Goal: Task Accomplishment & Management: Use online tool/utility

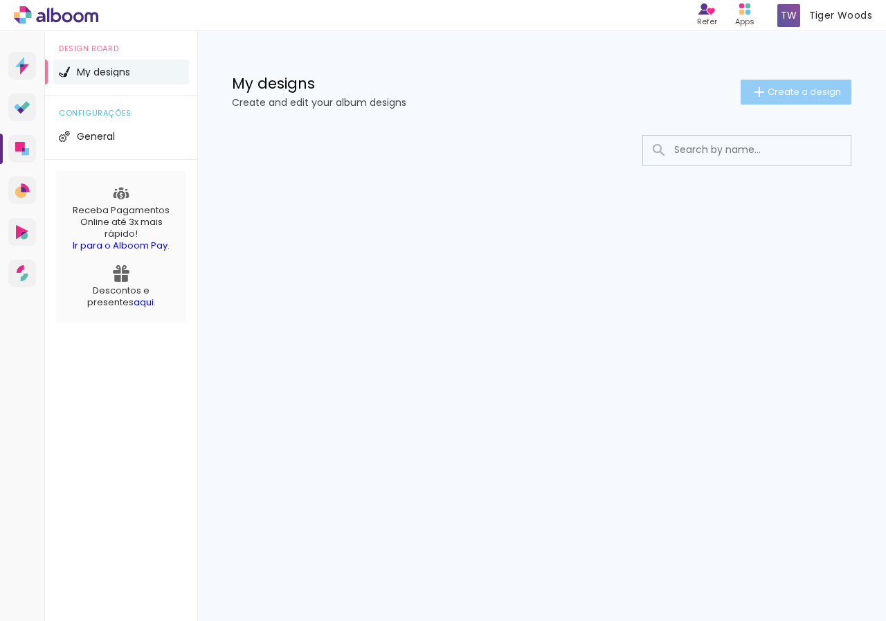
click at [789, 80] on paper-button "Create a design" at bounding box center [795, 92] width 111 height 25
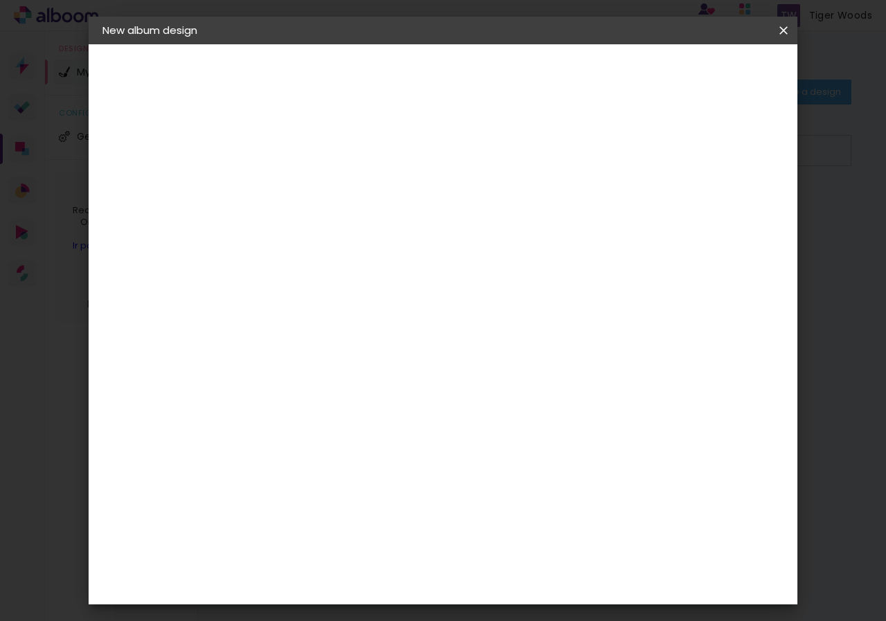
click at [0, 0] on paper-icon-button at bounding box center [0, 0] width 0 height 0
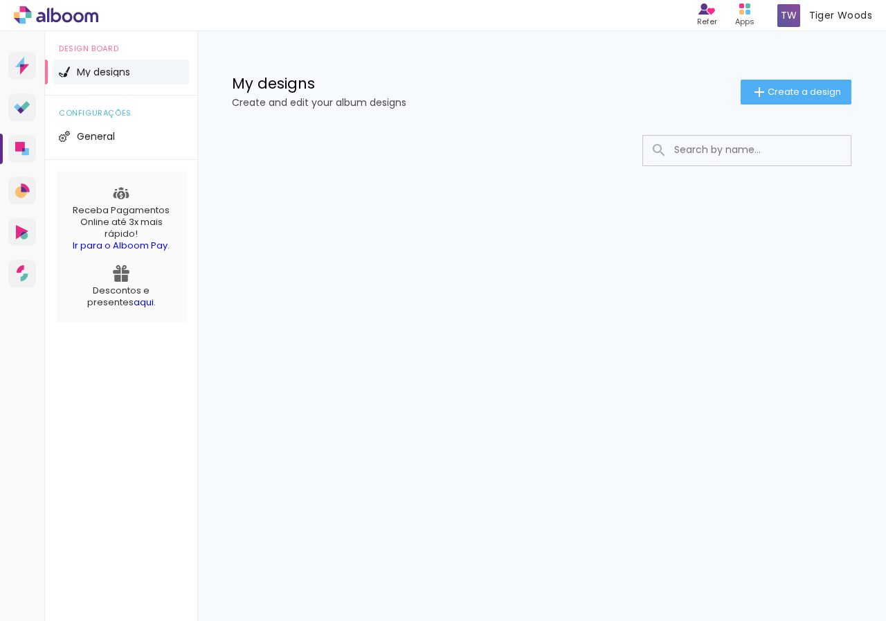
click at [21, 19] on icon at bounding box center [23, 21] width 6 height 6
click at [17, 112] on icon at bounding box center [22, 107] width 17 height 13
click at [802, 6] on div "Tiger Woods Alboom Account" at bounding box center [824, 15] width 106 height 27
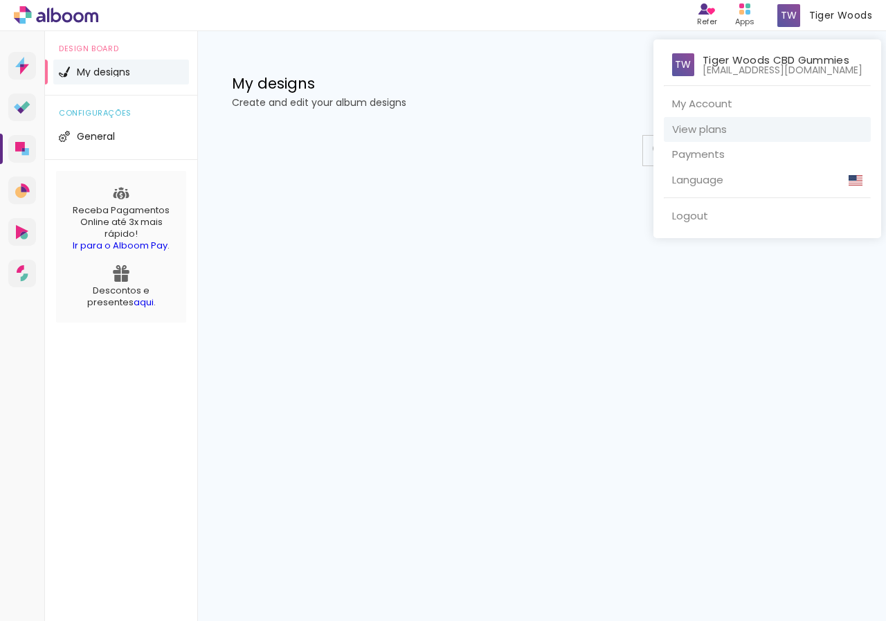
click at [720, 122] on link "View plans" at bounding box center [767, 130] width 207 height 26
click at [711, 101] on link "My Account" at bounding box center [767, 104] width 207 height 26
click at [49, 11] on div at bounding box center [443, 310] width 886 height 621
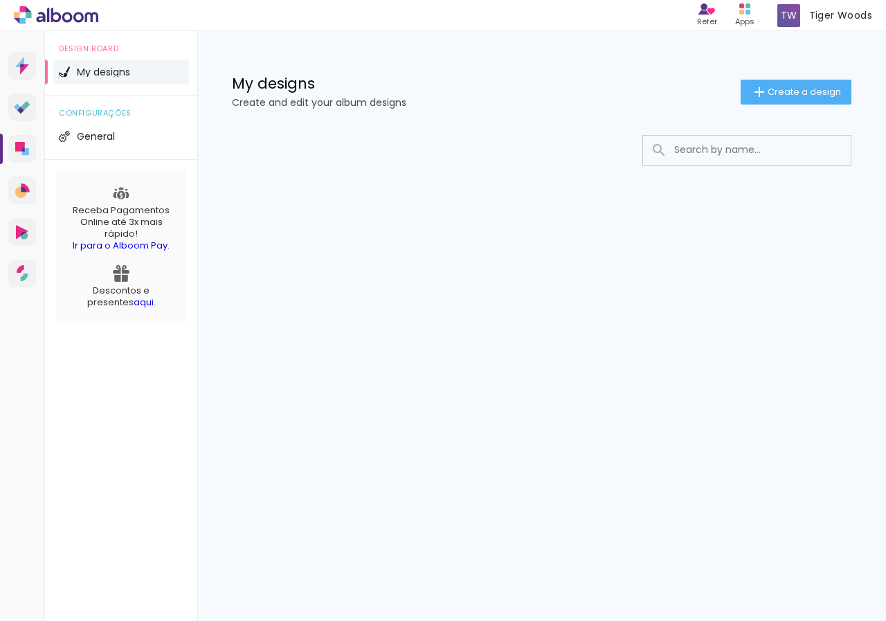
click at [49, 11] on icon at bounding box center [48, 15] width 2 height 15
click at [796, 89] on span "Create a design" at bounding box center [803, 91] width 73 height 9
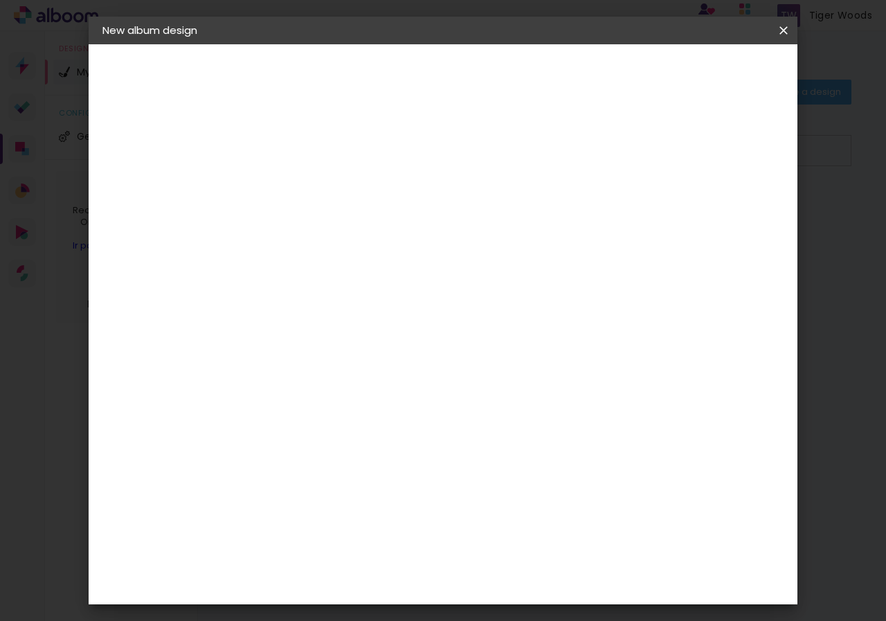
click at [0, 0] on iron-pages "Filling title..." at bounding box center [0, 0] width 0 height 0
click at [329, 190] on input at bounding box center [329, 185] width 0 height 21
click at [329, 175] on input at bounding box center [329, 185] width 0 height 21
paste input "Tiger Woods CBD Gummies"
type input "Tiger Woods CBD Gummies"
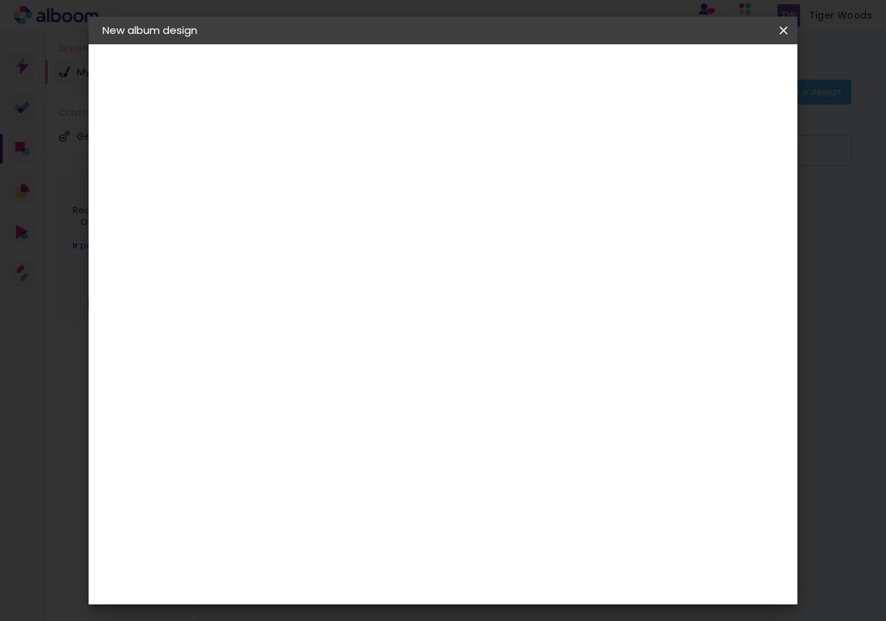
type paper-input "Tiger Woods CBD Gummies"
click at [386, 75] on paper-button "Next" at bounding box center [361, 74] width 50 height 24
click at [128, 68] on div "1. Infos" at bounding box center [178, 73] width 152 height 17
click at [120, 86] on div "1. Infos Filling title... Tiger Woods CBD Gummies 2. Specs Supplier Choosing su…" at bounding box center [179, 65] width 180 height 42
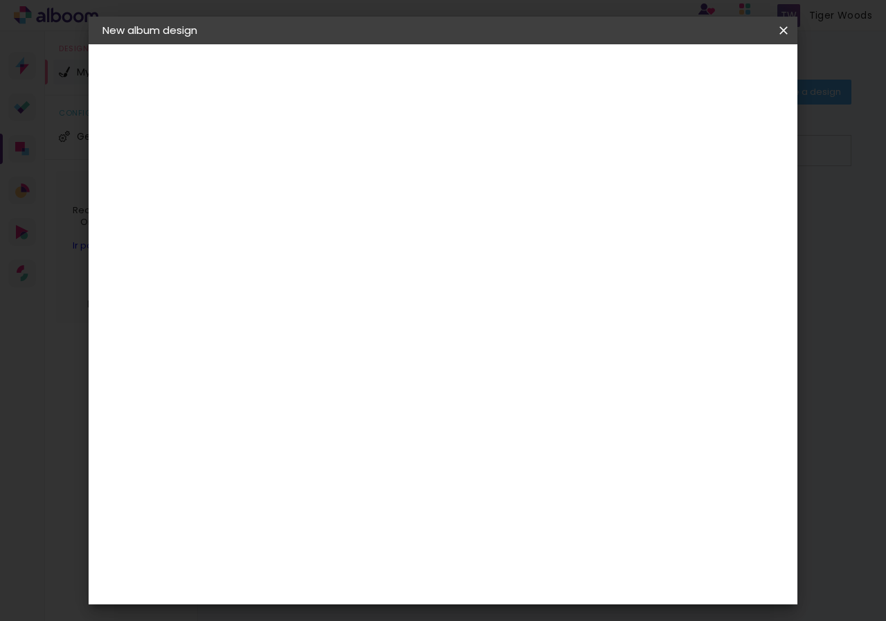
click at [143, 86] on div "1. Infos Filling title... Tiger Woods CBD Gummies 2. Specs Supplier Choosing su…" at bounding box center [179, 65] width 180 height 42
click at [154, 241] on div "3. Revision" at bounding box center [178, 241] width 152 height 17
click at [152, 77] on div "1. Infos" at bounding box center [178, 73] width 152 height 17
click at [0, 0] on paper-icon-button at bounding box center [0, 0] width 0 height 0
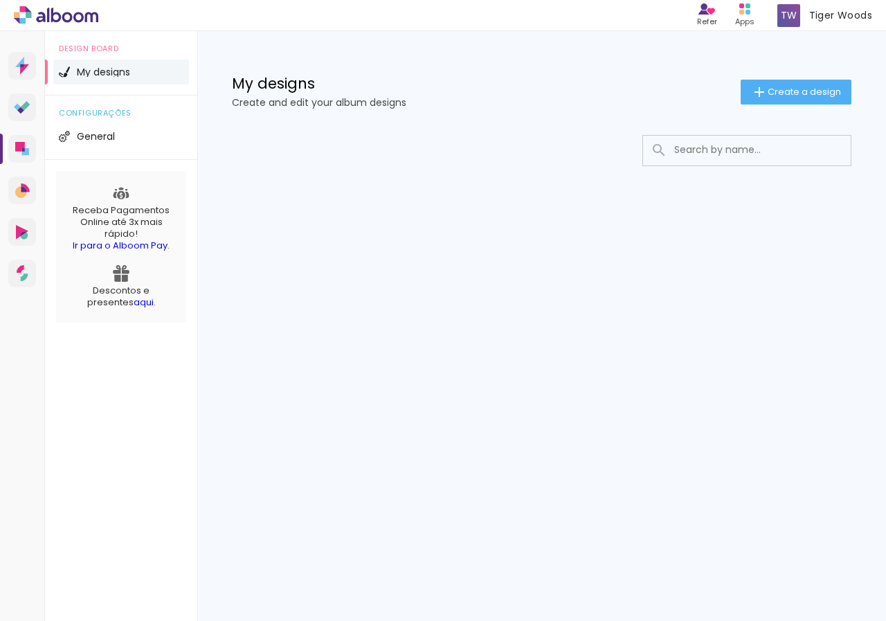
click at [733, 158] on input at bounding box center [765, 150] width 197 height 28
click at [18, 147] on icon at bounding box center [20, 147] width 10 height 10
click at [754, 92] on iron-icon at bounding box center [759, 92] width 17 height 17
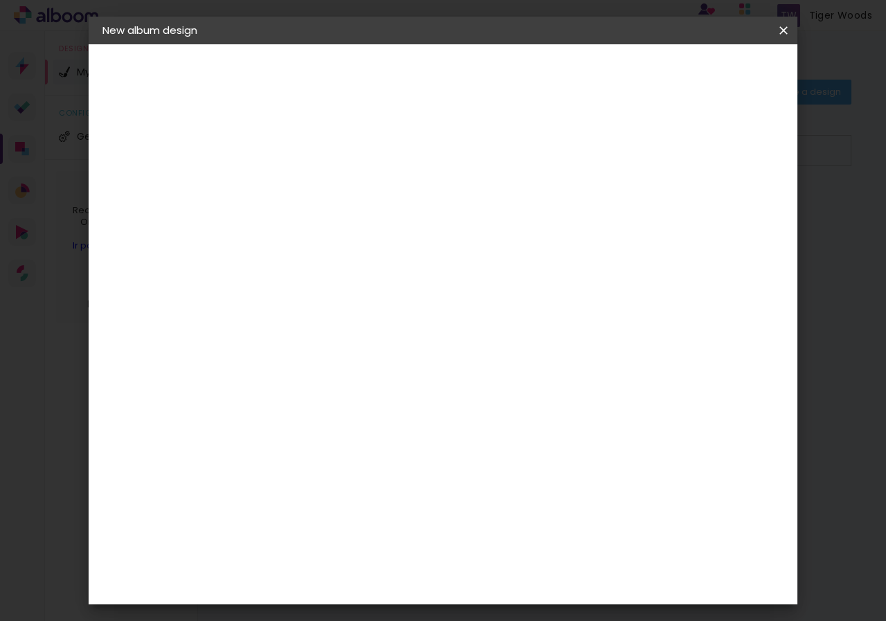
click at [0, 0] on div at bounding box center [0, 0] width 0 height 0
click at [329, 195] on input at bounding box center [329, 185] width 0 height 21
type input "Tiger Woods CBD Gummies"
click at [386, 71] on paper-button "Next" at bounding box center [361, 74] width 50 height 24
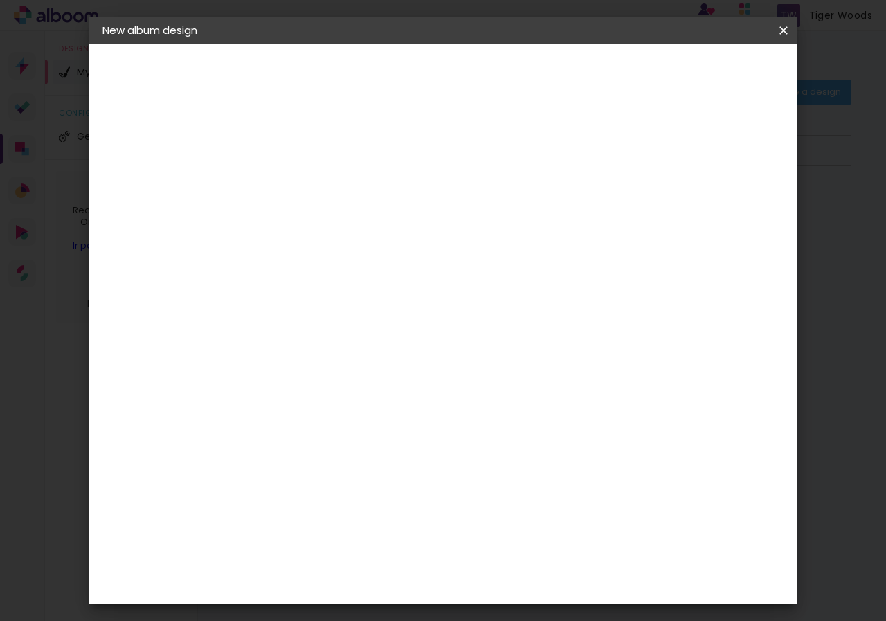
click at [122, 57] on div "1. Infos Filling title... Tiger Woods CBD Gummies 2. Specs Supplier Choosing su…" at bounding box center [179, 65] width 180 height 42
click at [0, 0] on iron-icon at bounding box center [0, 0] width 0 height 0
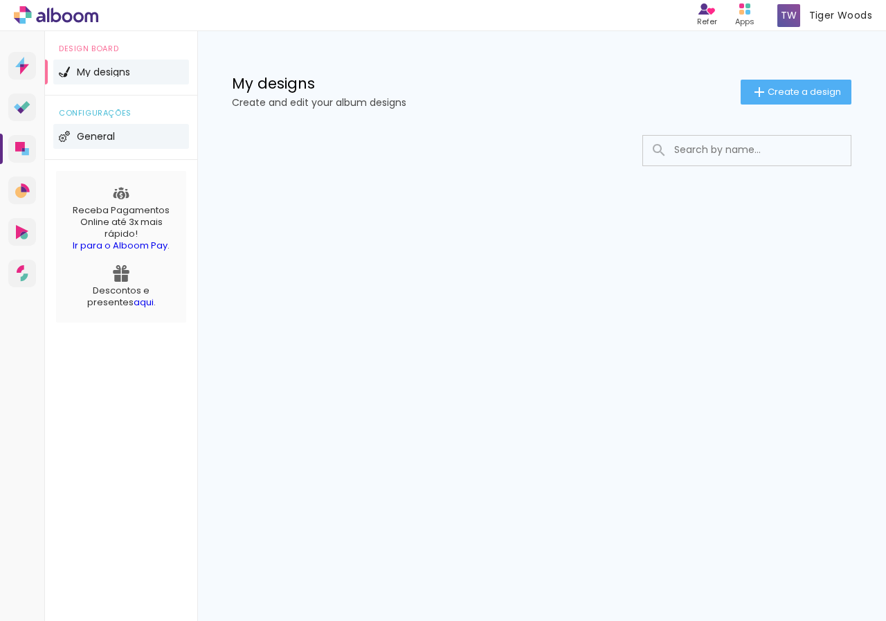
click at [93, 131] on span "General" at bounding box center [96, 136] width 38 height 10
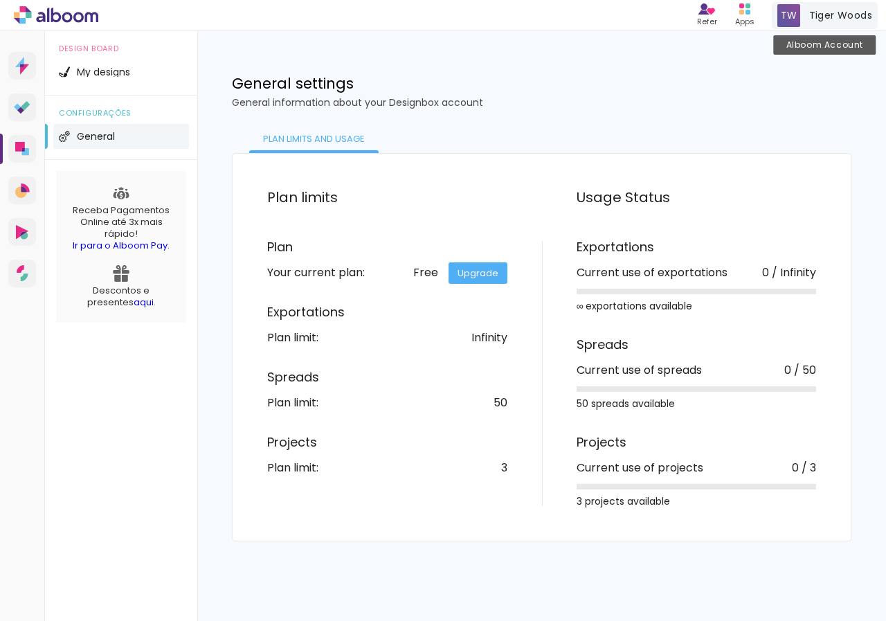
click at [811, 21] on span "Tiger Woods" at bounding box center [840, 15] width 63 height 15
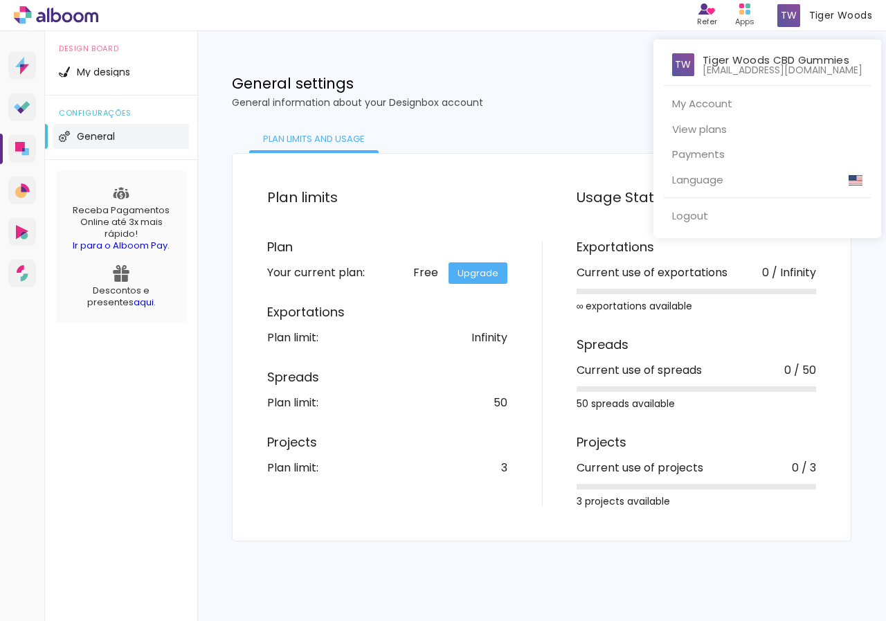
drag, startPoint x: 194, startPoint y: 536, endPoint x: 175, endPoint y: 509, distance: 33.4
click at [194, 528] on div at bounding box center [443, 310] width 886 height 621
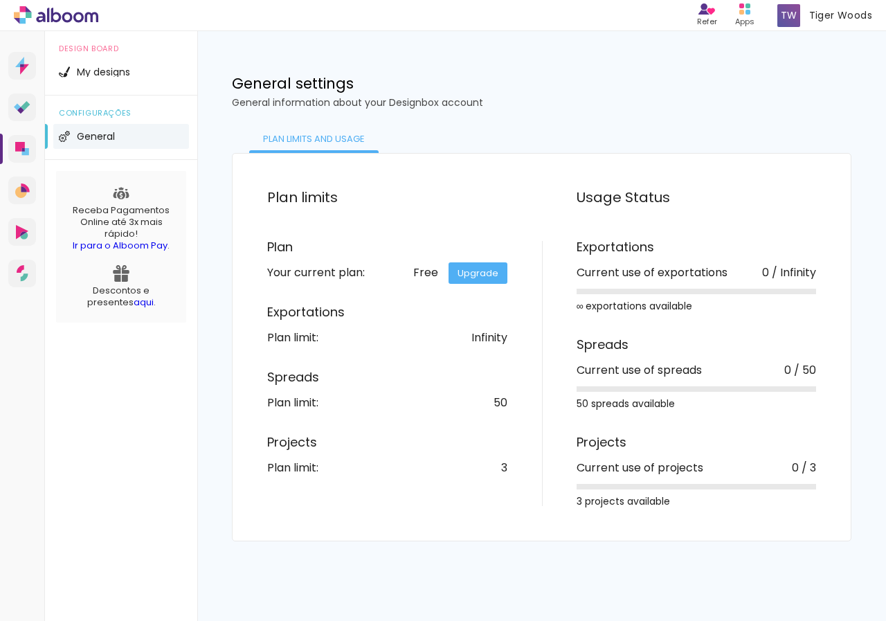
click at [21, 92] on div "Prosite Website + Landing pages Proof Photo and Album proofing Designbox Album …" at bounding box center [22, 341] width 45 height 621
click at [36, 142] on div "Prosite Website + Landing pages Proof Photo and Album proofing Designbox Album …" at bounding box center [22, 341] width 45 height 621
click at [15, 158] on link "Designbox Album design" at bounding box center [22, 149] width 28 height 28
click at [834, 14] on span "Tiger Woods" at bounding box center [840, 15] width 63 height 15
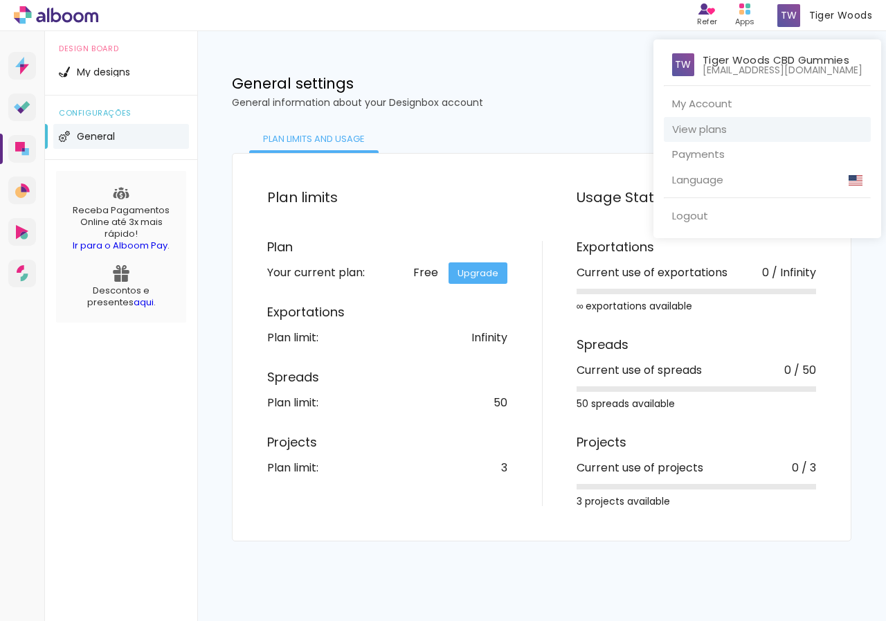
click at [729, 127] on link "View plans" at bounding box center [767, 130] width 207 height 26
click at [19, 145] on div at bounding box center [443, 310] width 886 height 621
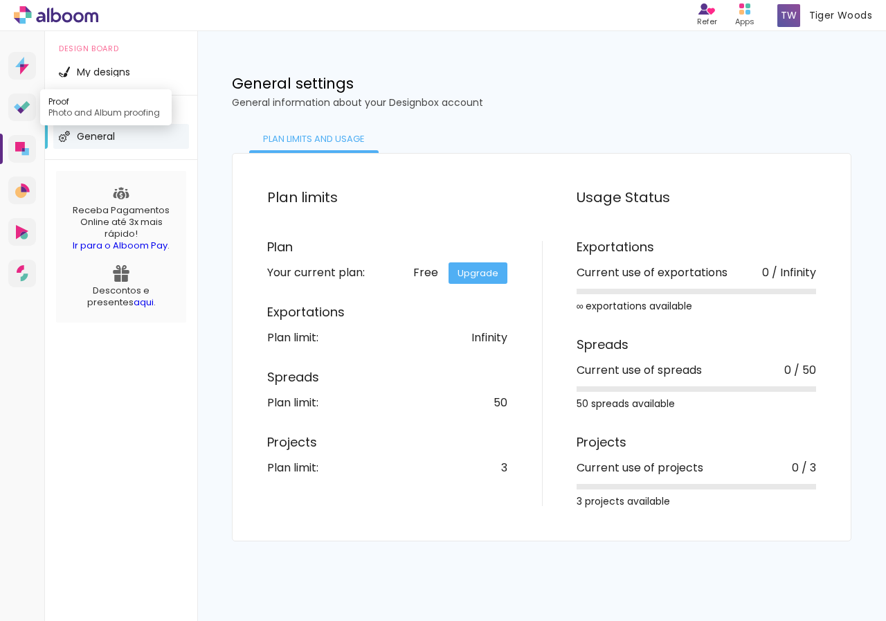
click at [24, 106] on icon at bounding box center [25, 105] width 9 height 9
